Goal: Information Seeking & Learning: Learn about a topic

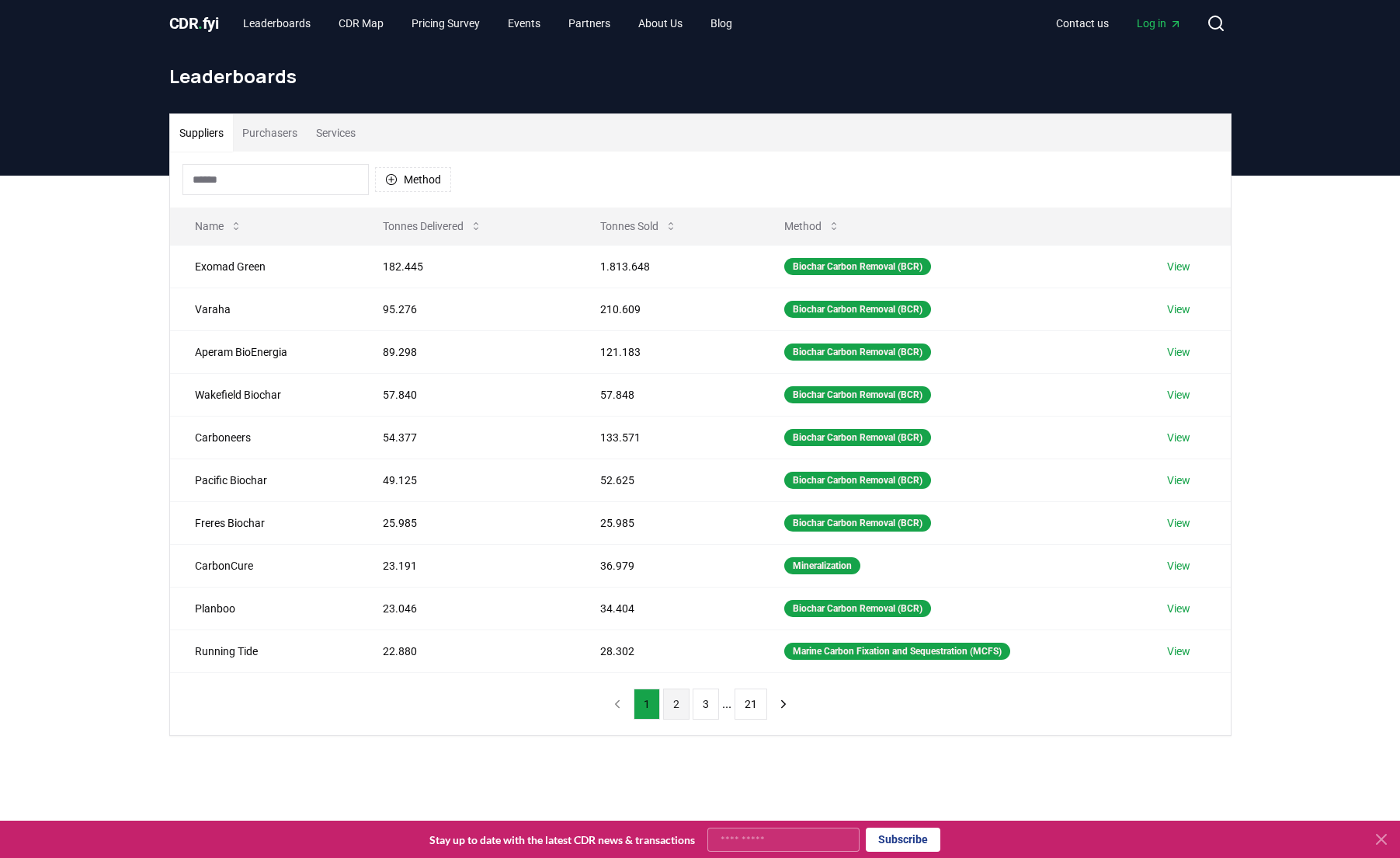
click at [679, 704] on button "2" at bounding box center [676, 703] width 27 height 31
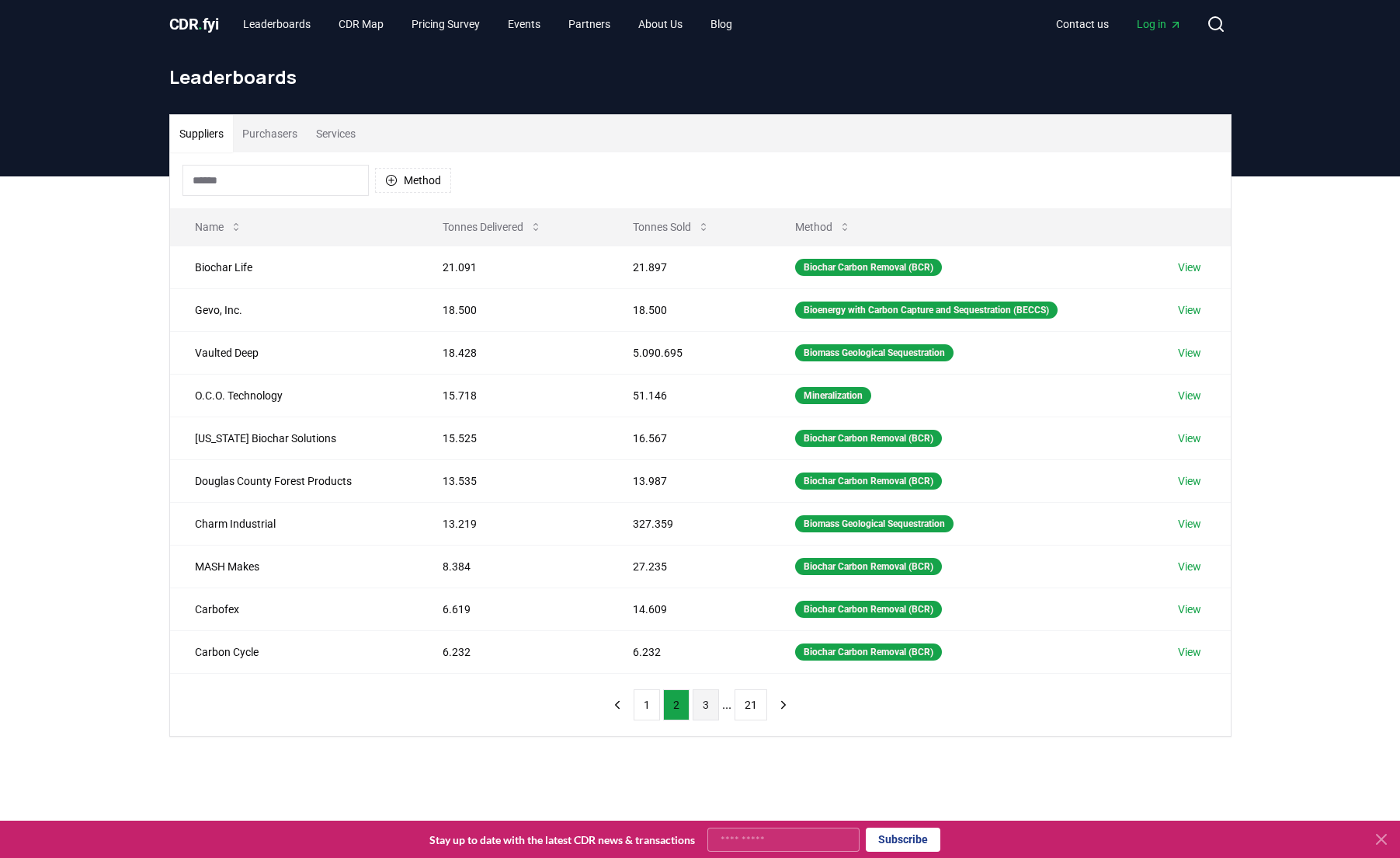
scroll to position [6, 0]
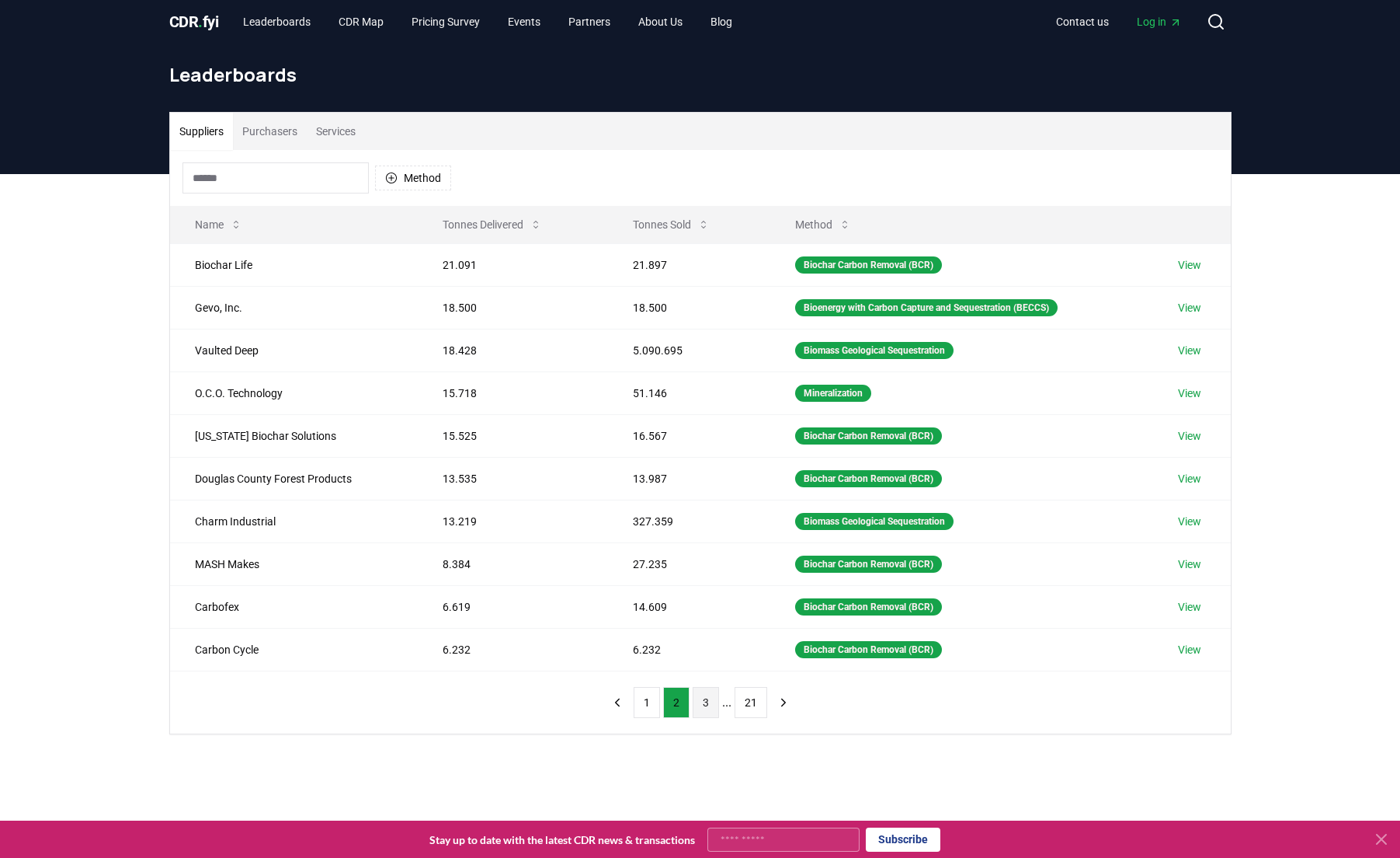
click at [702, 704] on button "3" at bounding box center [706, 702] width 27 height 31
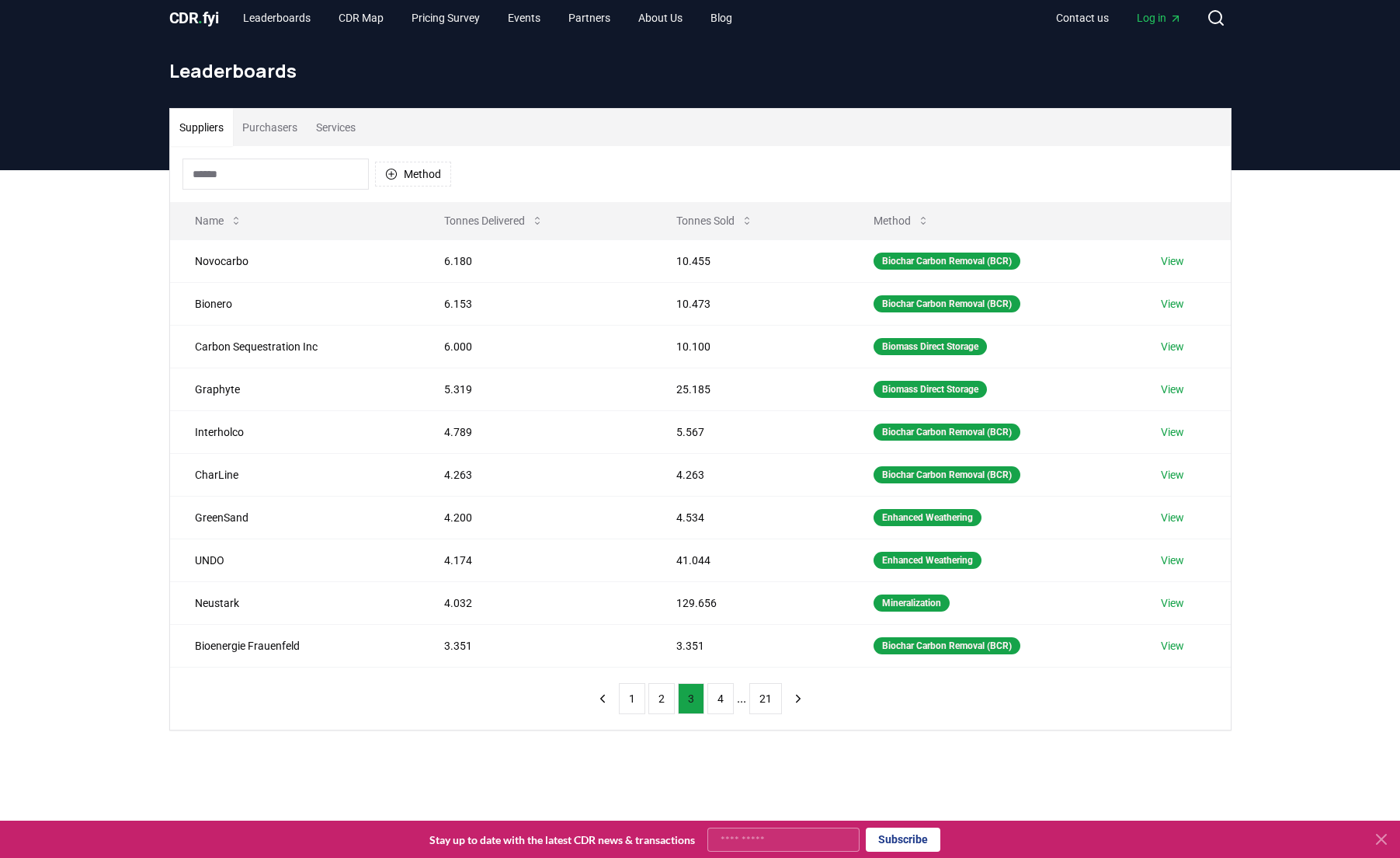
scroll to position [0, 0]
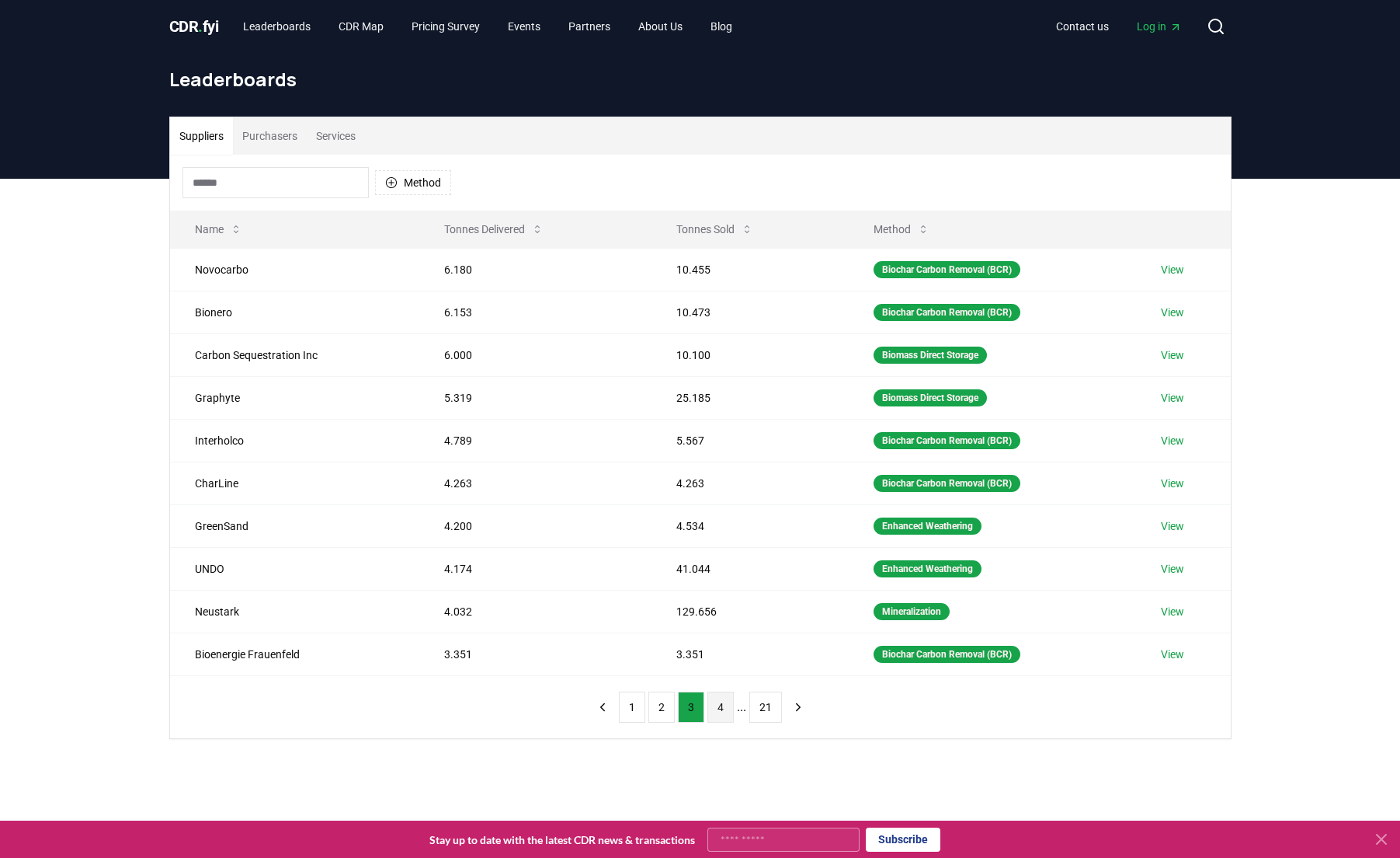
click at [723, 702] on button "4" at bounding box center [721, 707] width 27 height 31
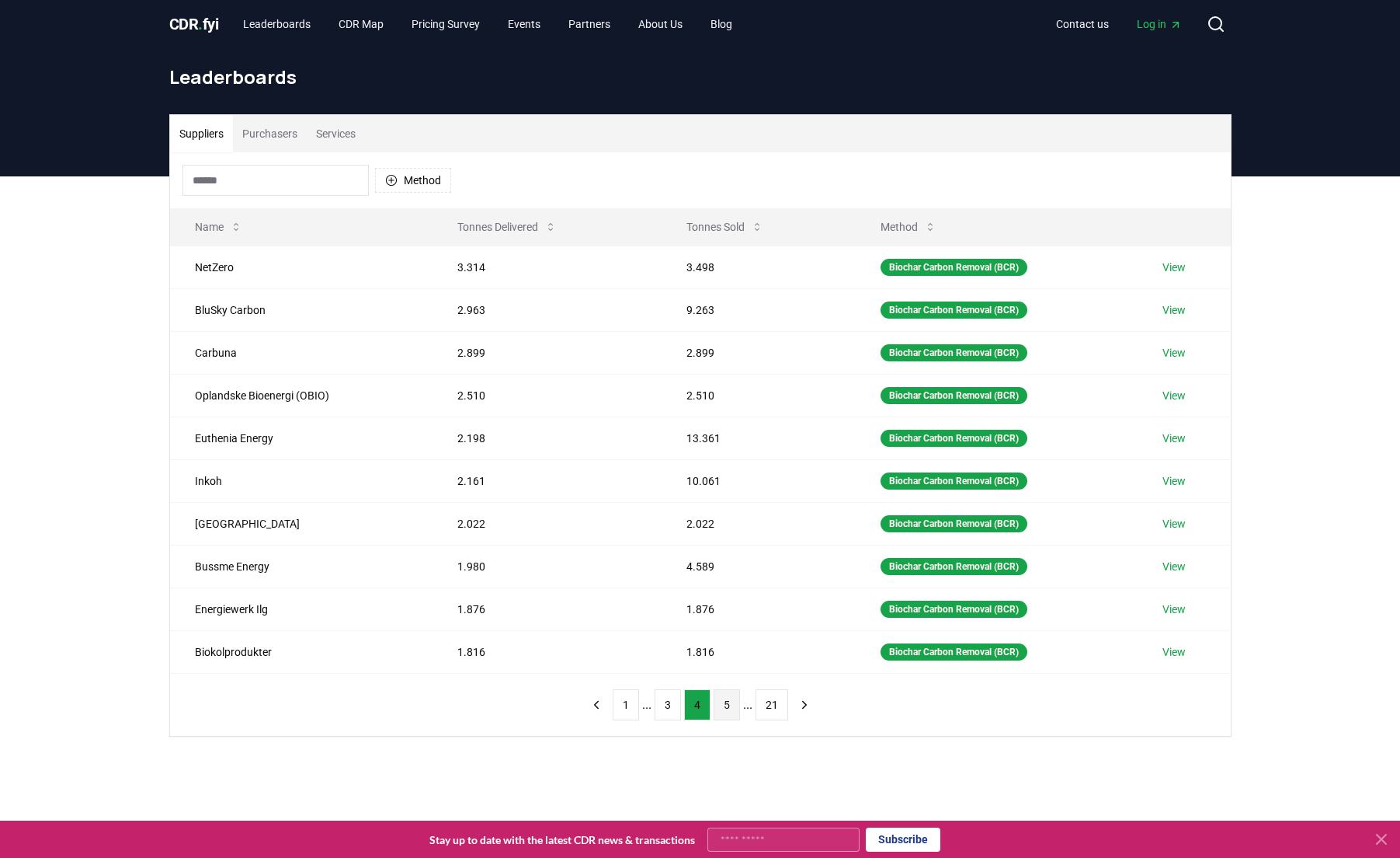
scroll to position [4, 0]
click at [727, 702] on button "5" at bounding box center [727, 703] width 27 height 31
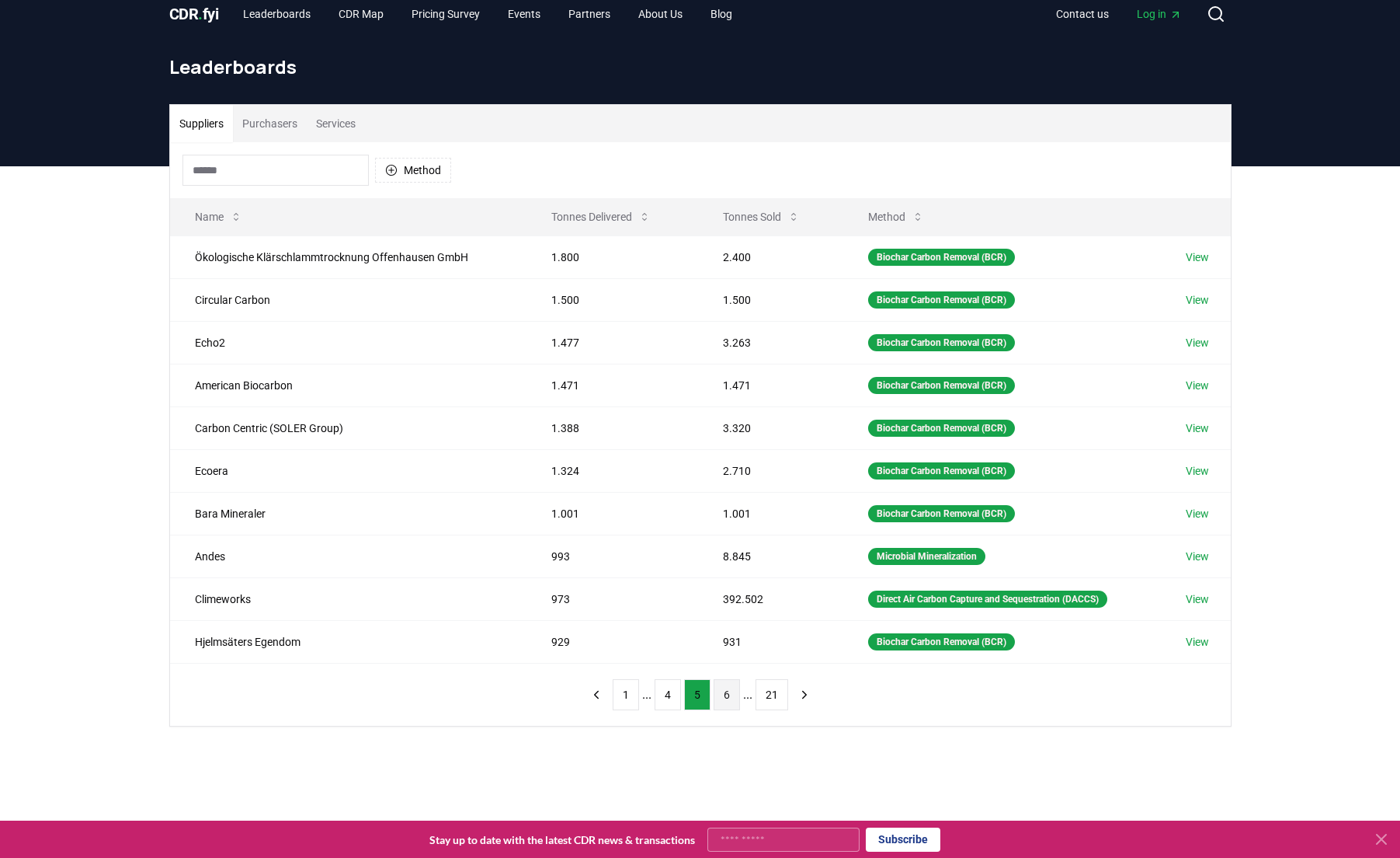
scroll to position [16, 0]
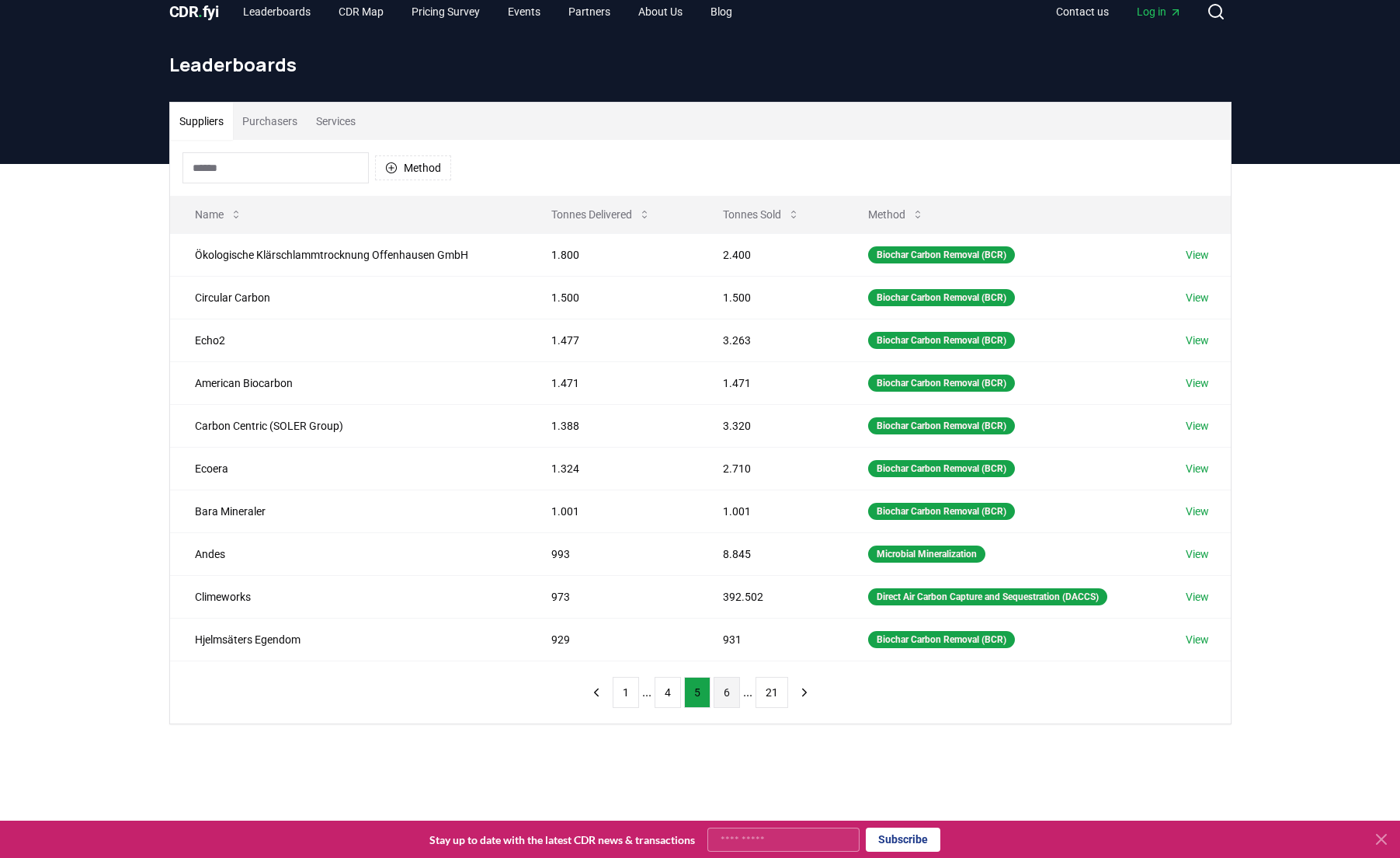
click at [723, 690] on button "6" at bounding box center [727, 692] width 27 height 31
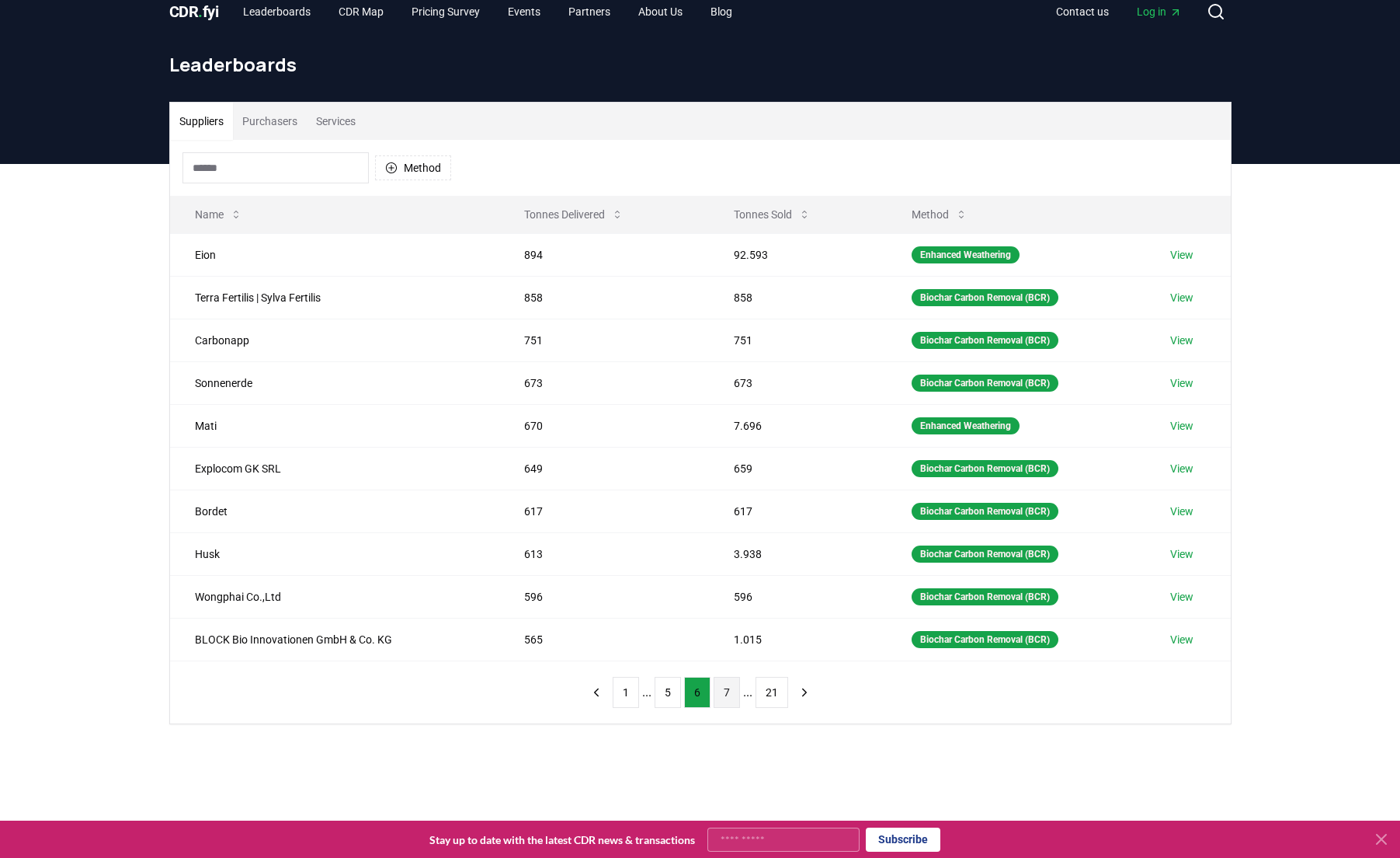
click at [727, 694] on button "7" at bounding box center [727, 692] width 27 height 31
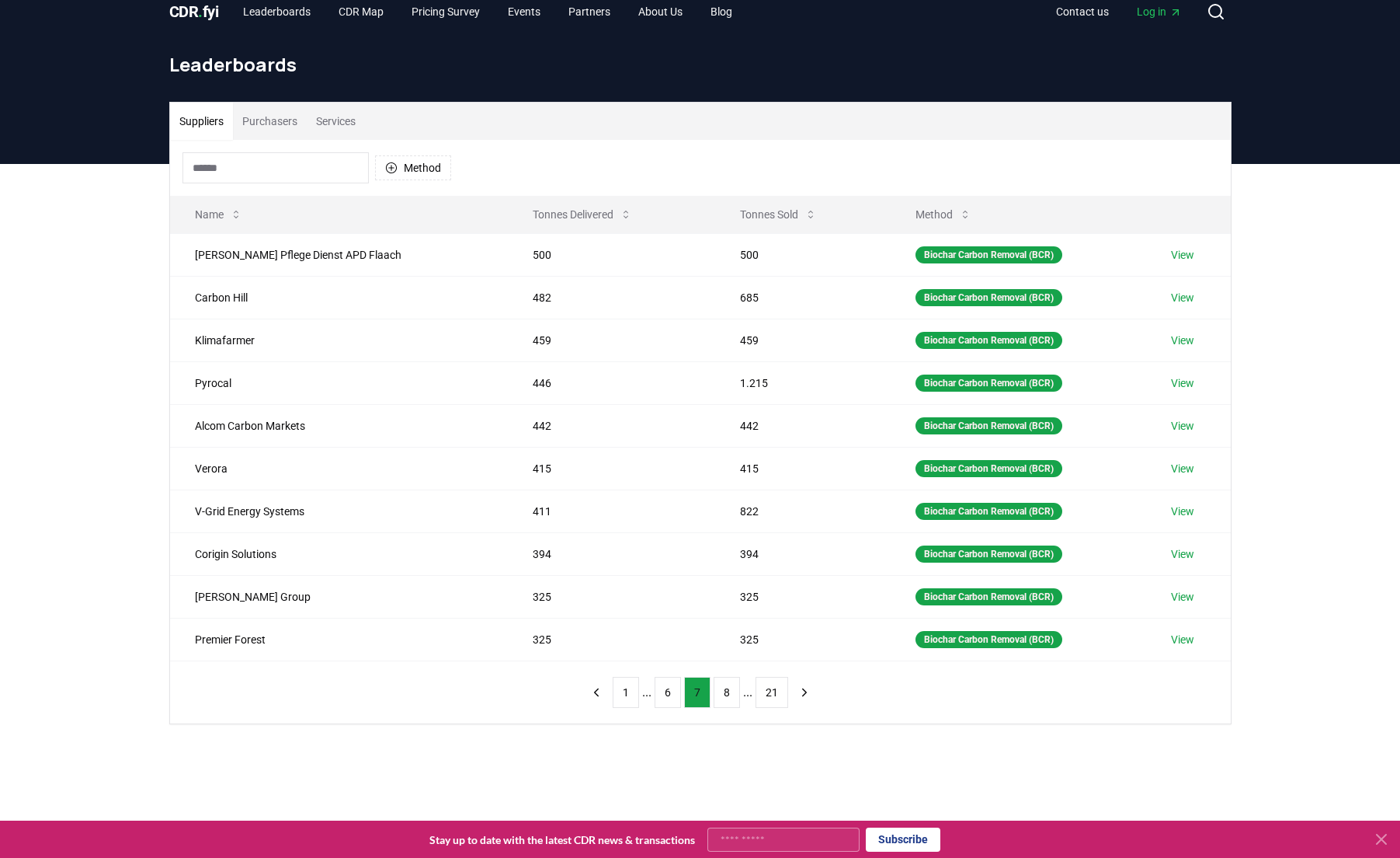
click at [727, 694] on button "8" at bounding box center [727, 692] width 27 height 31
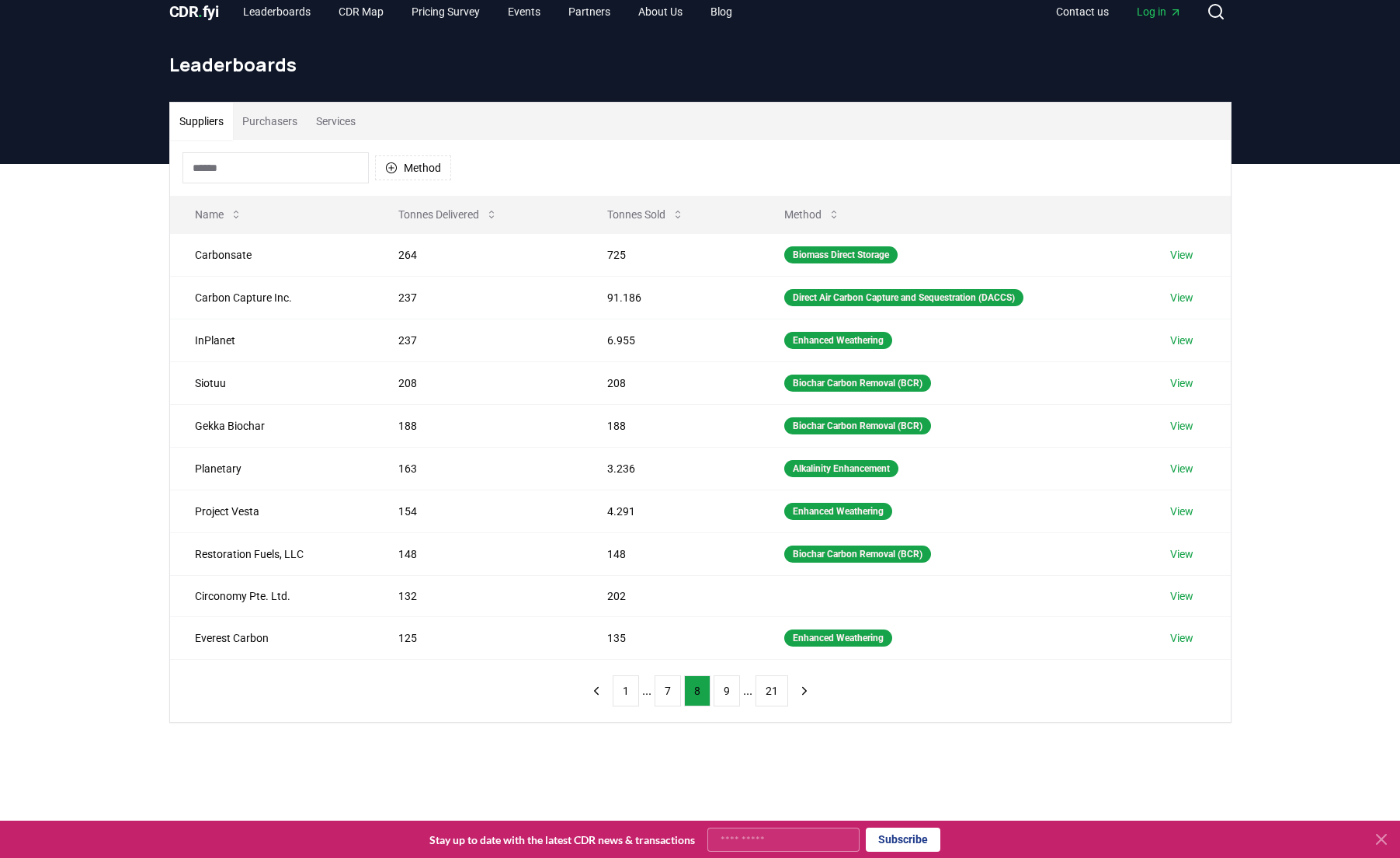
click at [280, 160] on input at bounding box center [276, 167] width 187 height 31
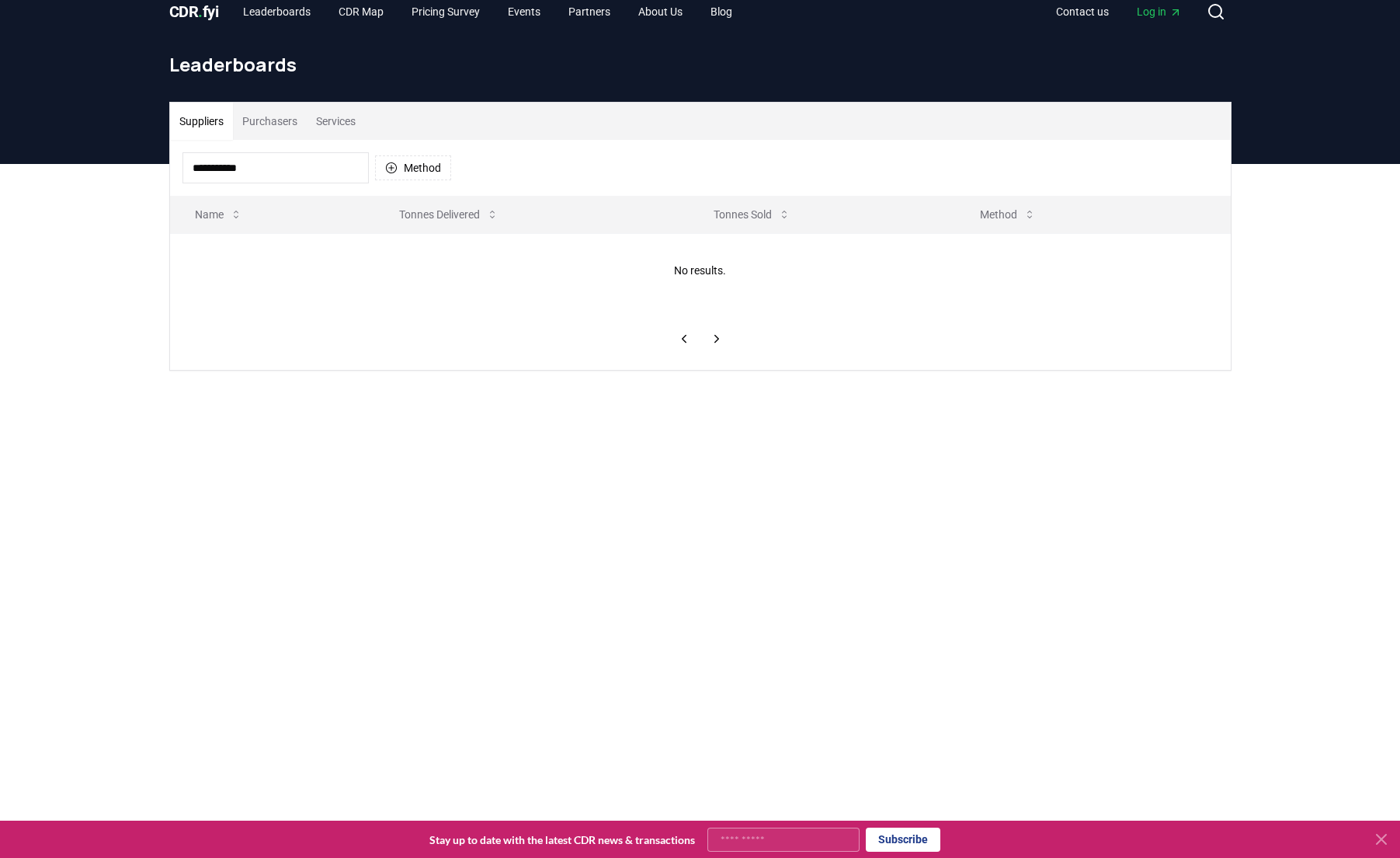
type input "**********"
drag, startPoint x: 275, startPoint y: 167, endPoint x: 156, endPoint y: 169, distance: 119.0
click at [156, 169] on div "**********" at bounding box center [700, 236] width 1087 height 269
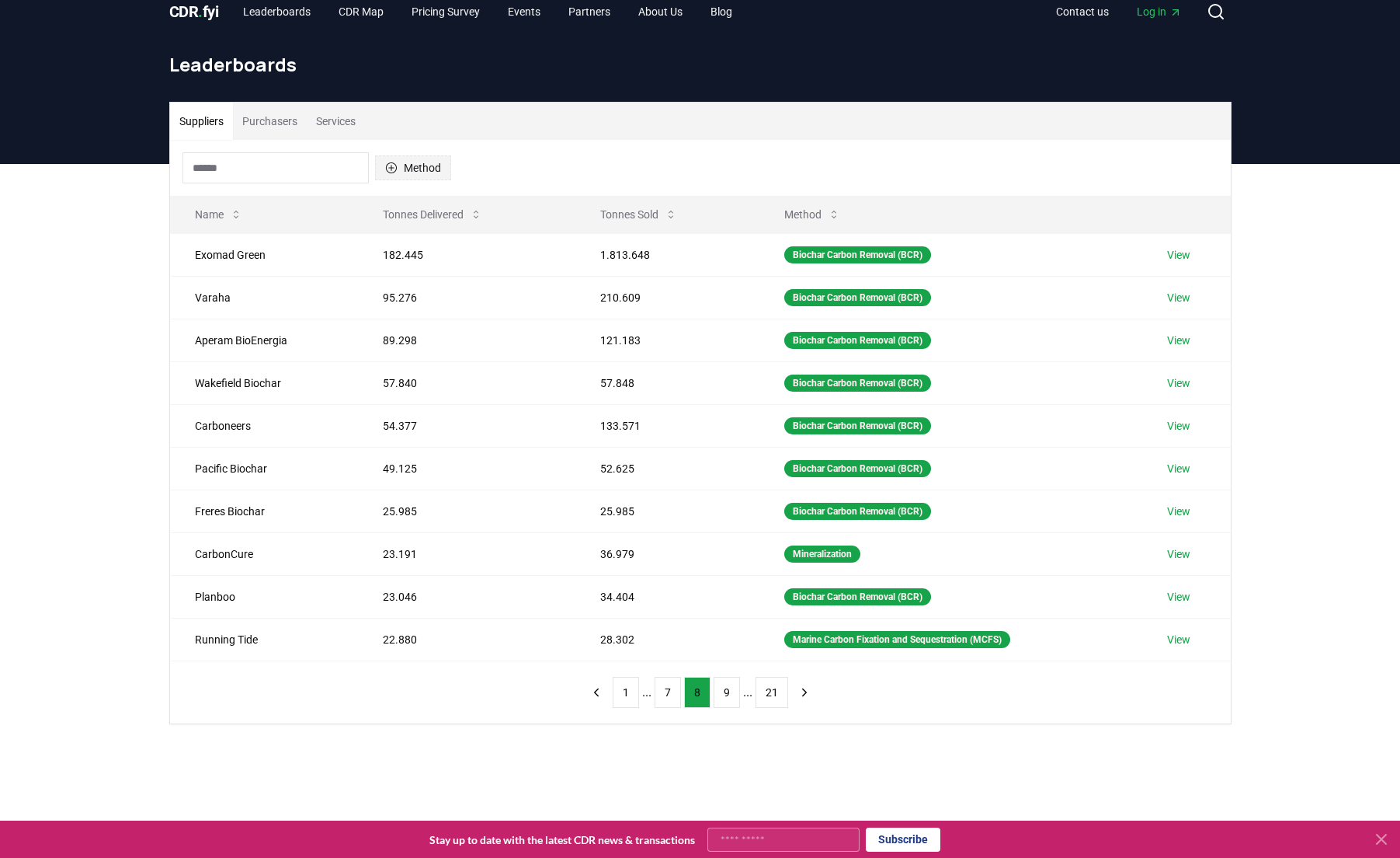
click at [396, 164] on icon "button" at bounding box center [391, 168] width 12 height 12
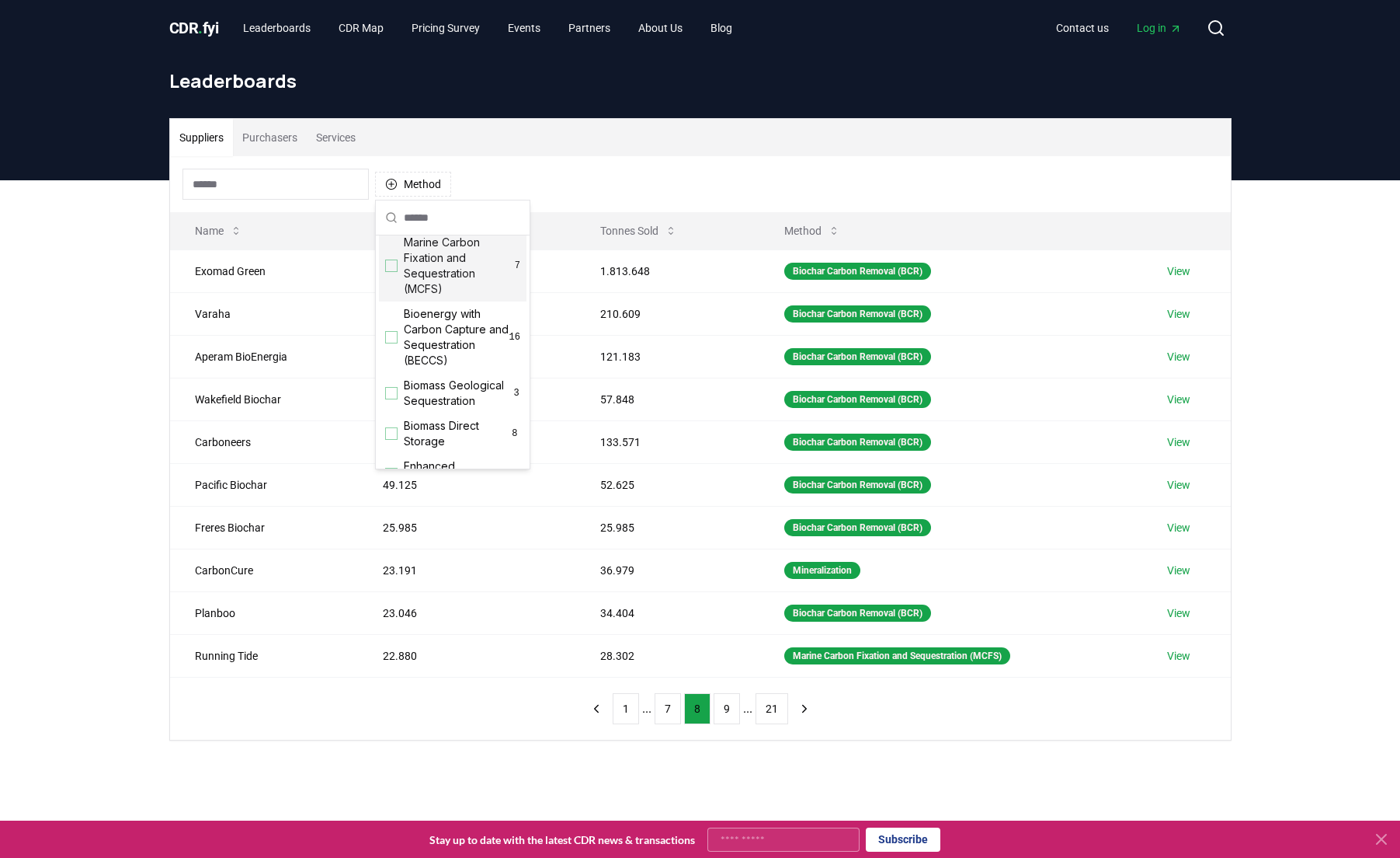
scroll to position [0, 0]
